Goal: Find contact information: Find contact information

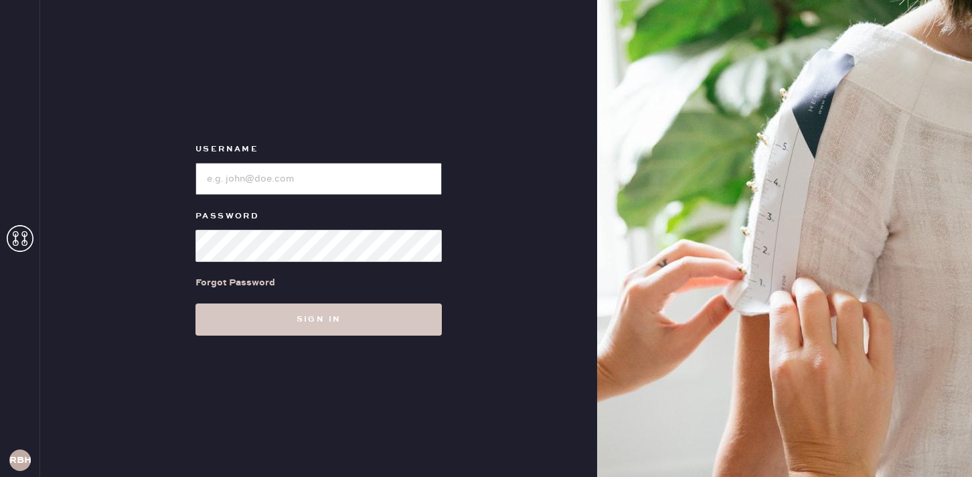
click at [260, 178] on input "loginName" at bounding box center [319, 179] width 246 height 32
type input "reformationbeverlyhills"
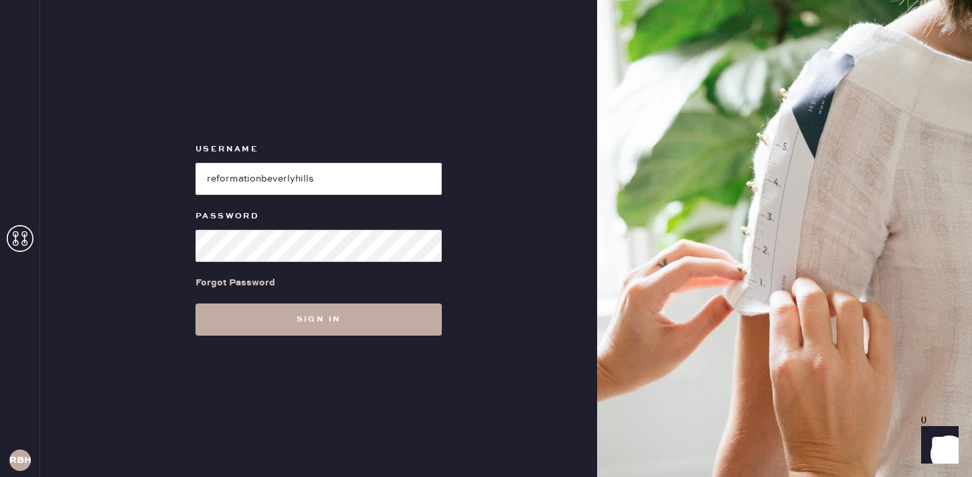
click at [289, 316] on button "Sign in" at bounding box center [319, 319] width 246 height 32
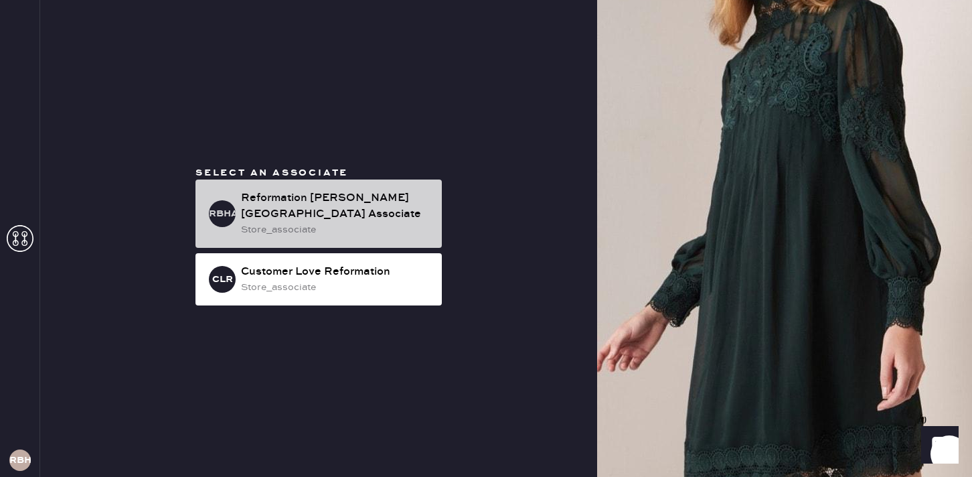
click at [291, 210] on div "Reformation [PERSON_NAME][GEOGRAPHIC_DATA] Associate" at bounding box center [336, 206] width 190 height 32
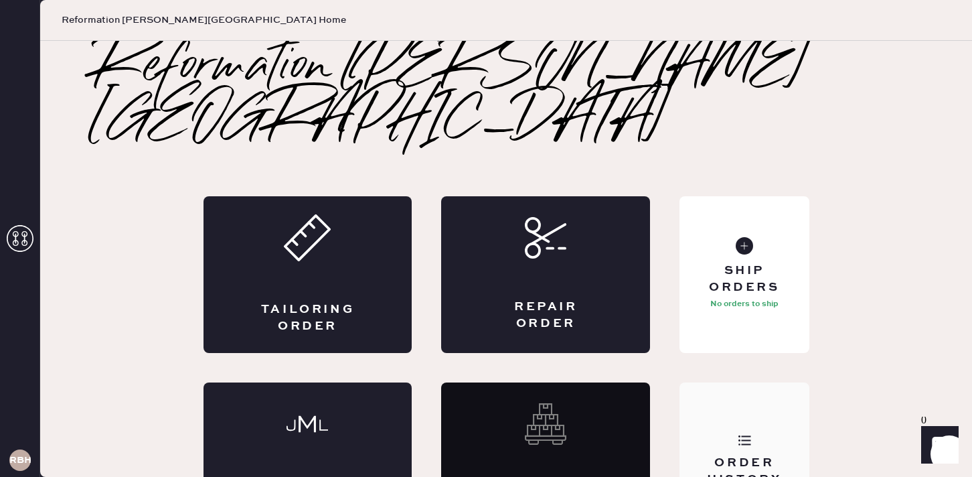
click at [735, 400] on div "Order History" at bounding box center [744, 460] width 129 height 157
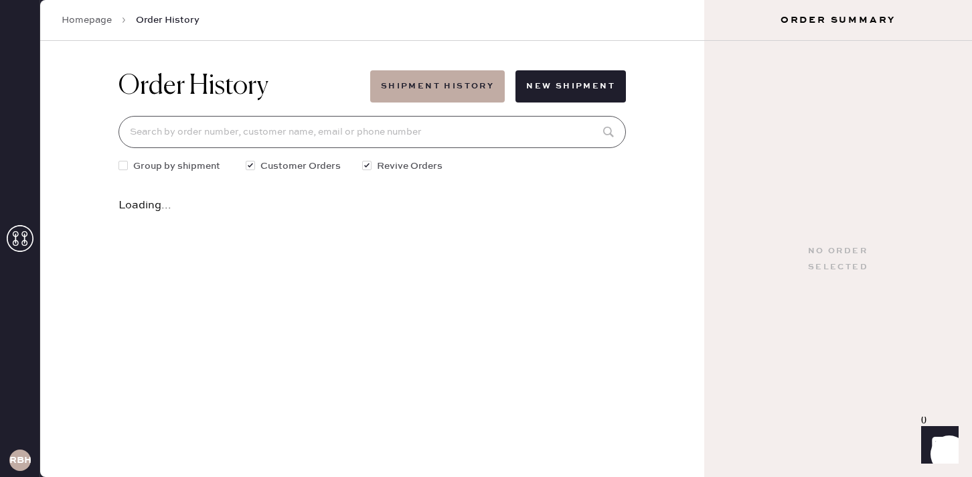
click at [378, 135] on input at bounding box center [373, 132] width 508 height 32
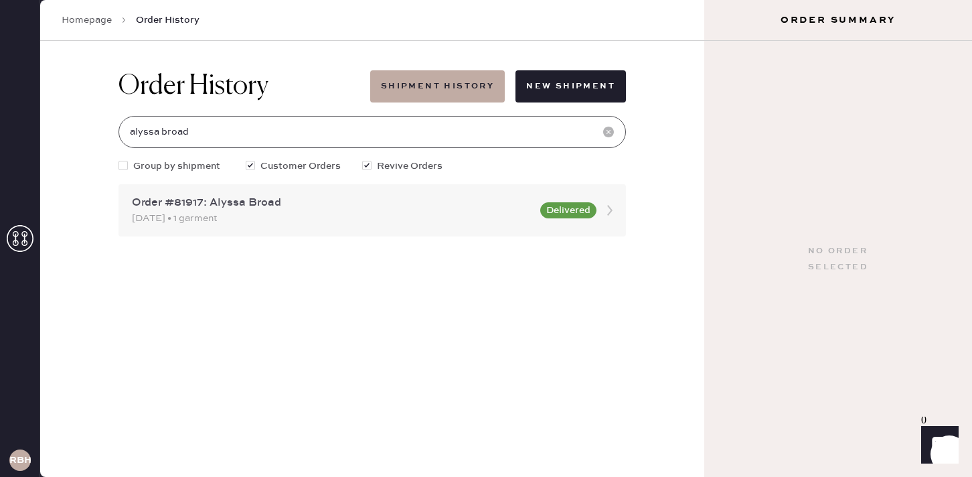
type input "alyssa broad"
click at [251, 208] on div "Order #81917: Alyssa Broad" at bounding box center [332, 203] width 400 height 16
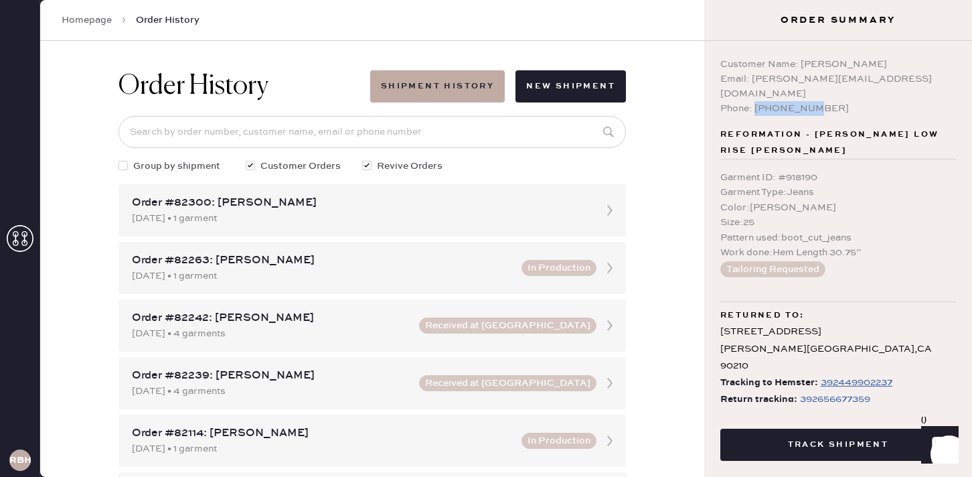
drag, startPoint x: 756, startPoint y: 96, endPoint x: 820, endPoint y: 96, distance: 64.3
click at [820, 101] on div "Phone: [PHONE_NUMBER]" at bounding box center [838, 108] width 236 height 15
copy div "4152754383"
